Goal: Register for event/course

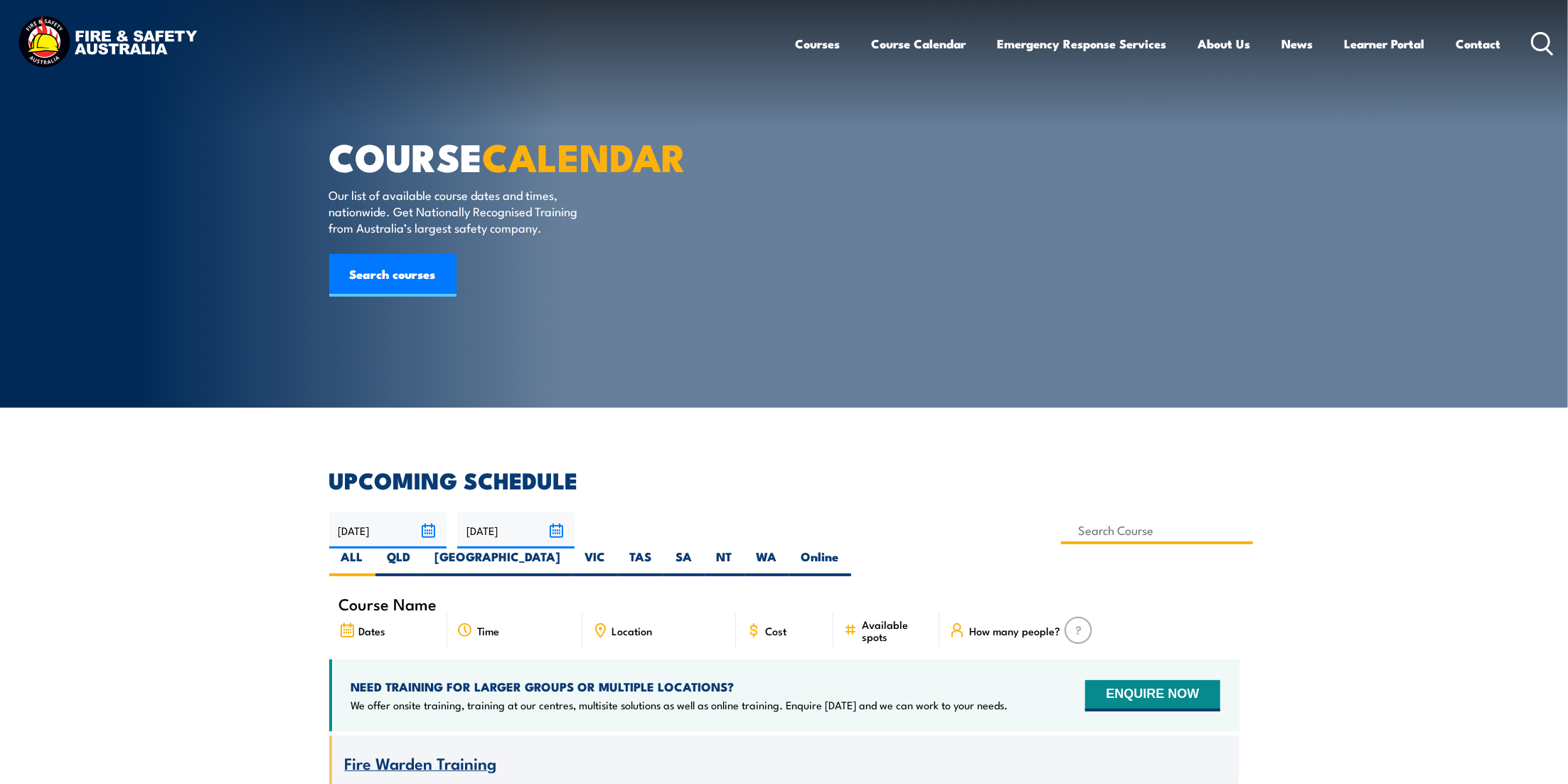
click at [1061, 532] on input at bounding box center [1158, 530] width 193 height 28
type input "G189 Mine Supervisor (formerly S123) Training"
click at [423, 549] on label "QLD" at bounding box center [399, 562] width 47 height 28
click at [421, 549] on input "QLD" at bounding box center [415, 553] width 9 height 9
radio input "true"
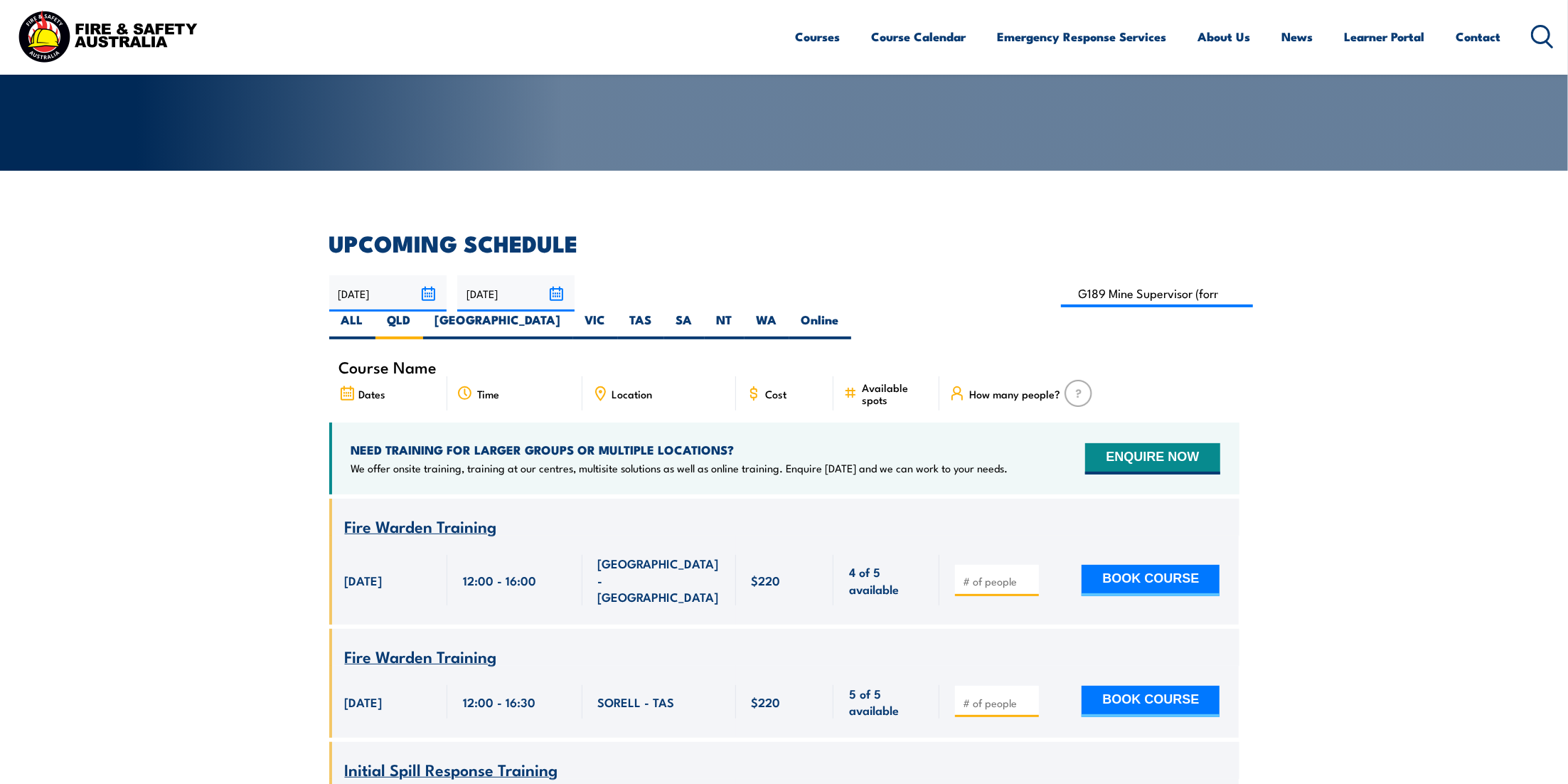
scroll to position [316, 0]
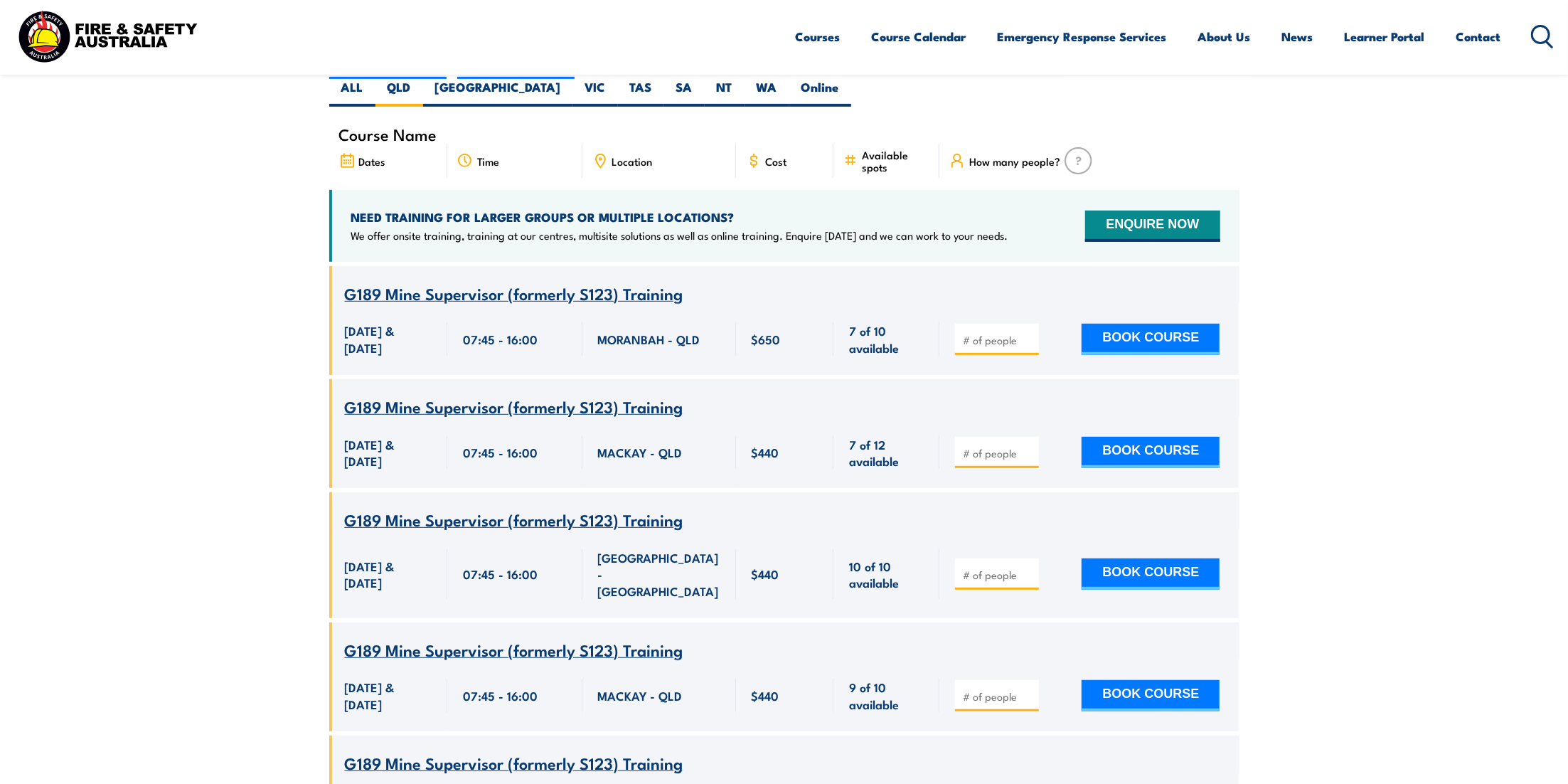
scroll to position [312, 0]
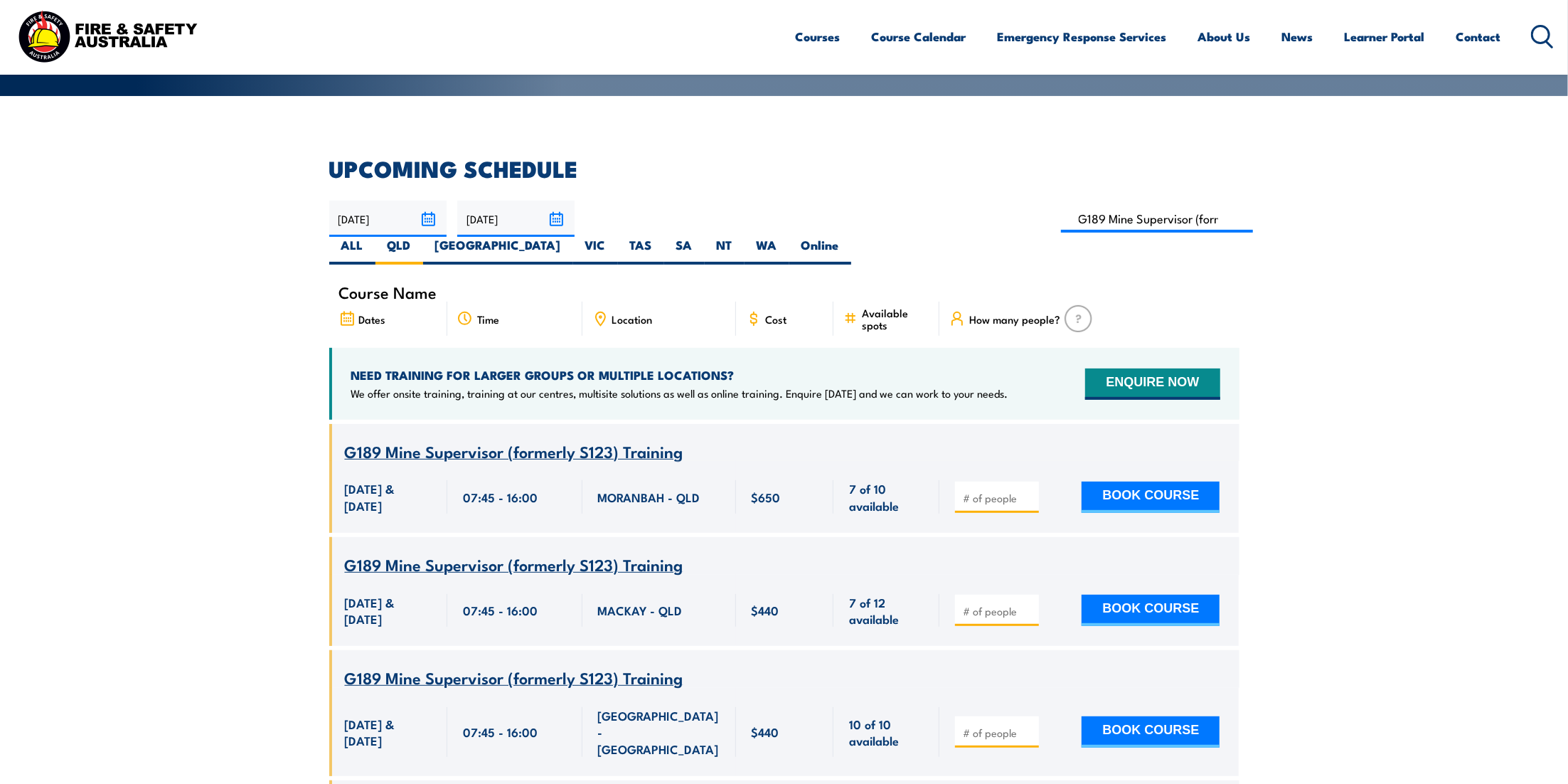
click at [557, 226] on input "[DATE]" at bounding box center [515, 218] width 118 height 36
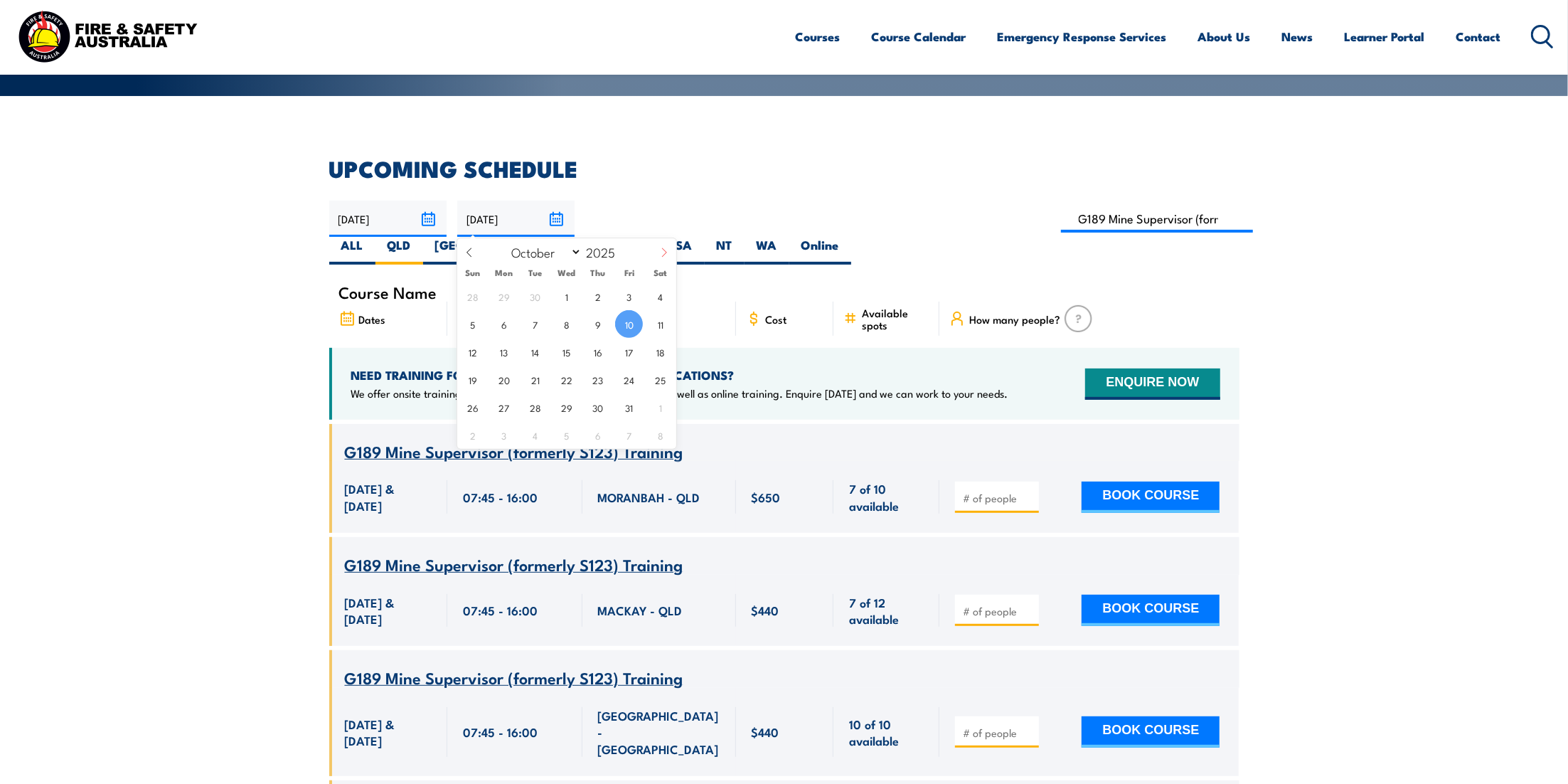
click at [661, 256] on icon at bounding box center [664, 252] width 10 height 10
select select "11"
click at [661, 256] on icon at bounding box center [664, 252] width 10 height 10
type input "2026"
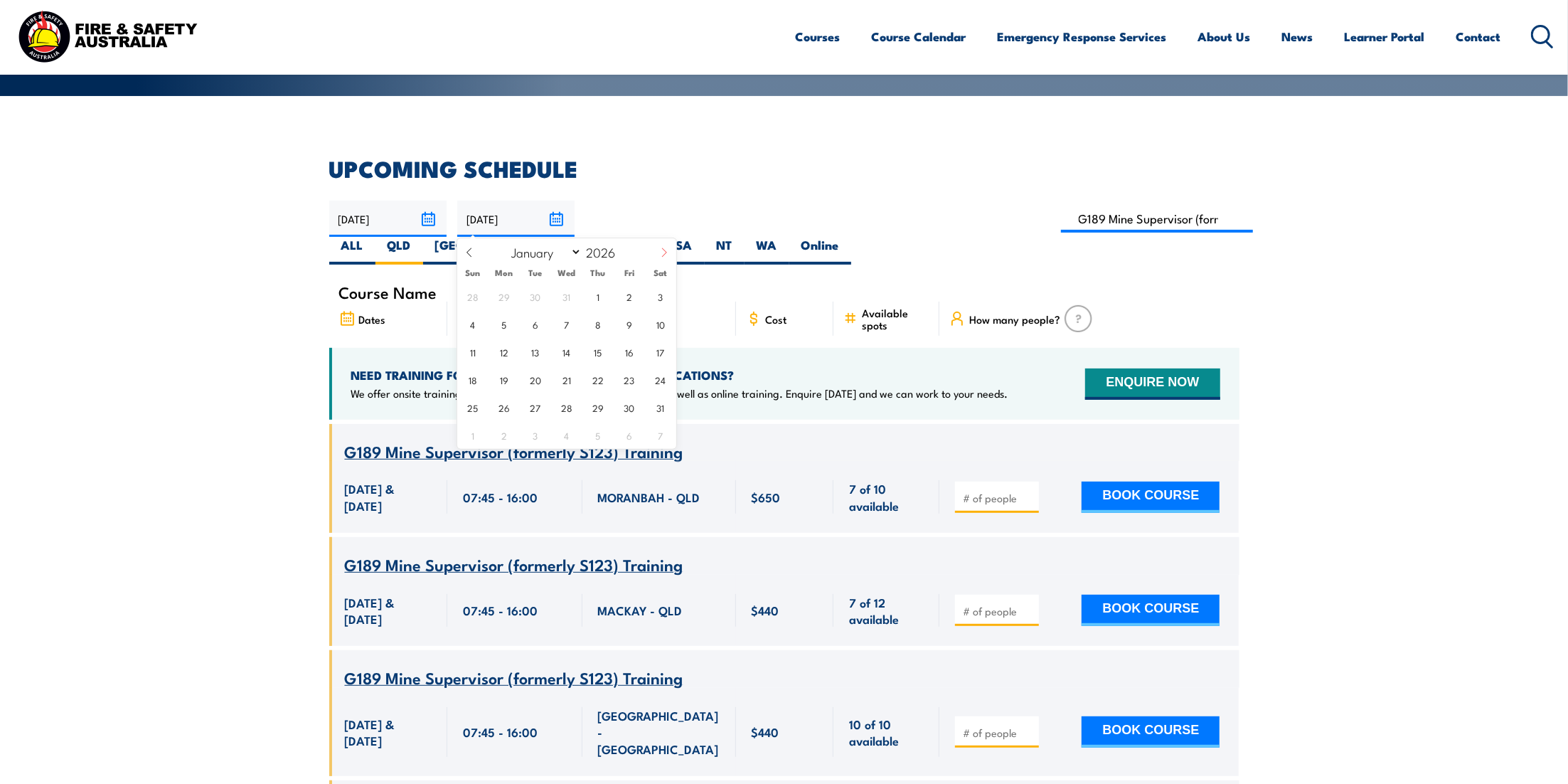
click at [661, 256] on icon at bounding box center [664, 252] width 10 height 10
select select "1"
click at [653, 383] on span "28" at bounding box center [660, 379] width 28 height 28
type input "28/02/2026"
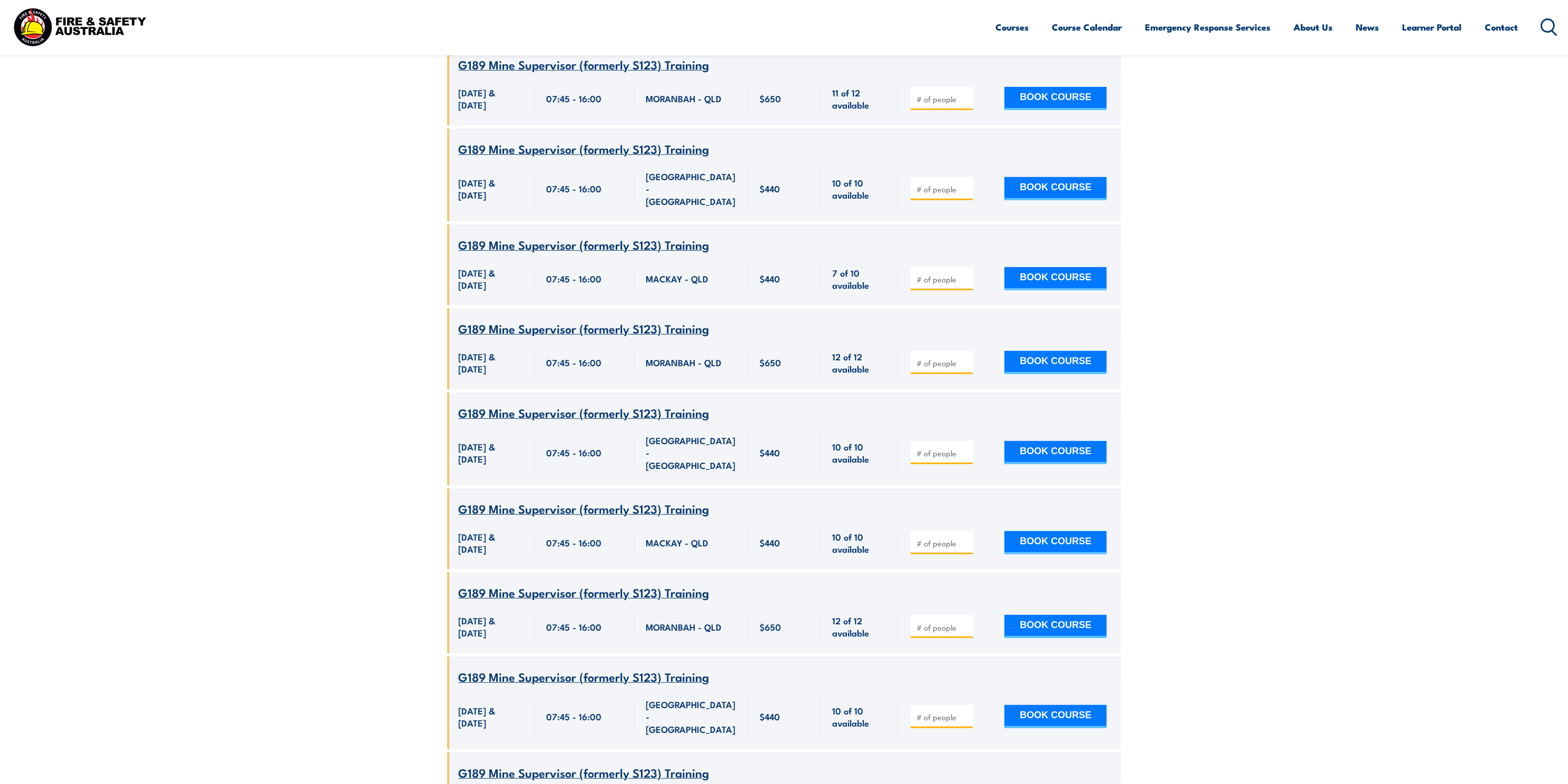
scroll to position [928, 0]
